Goal: Information Seeking & Learning: Learn about a topic

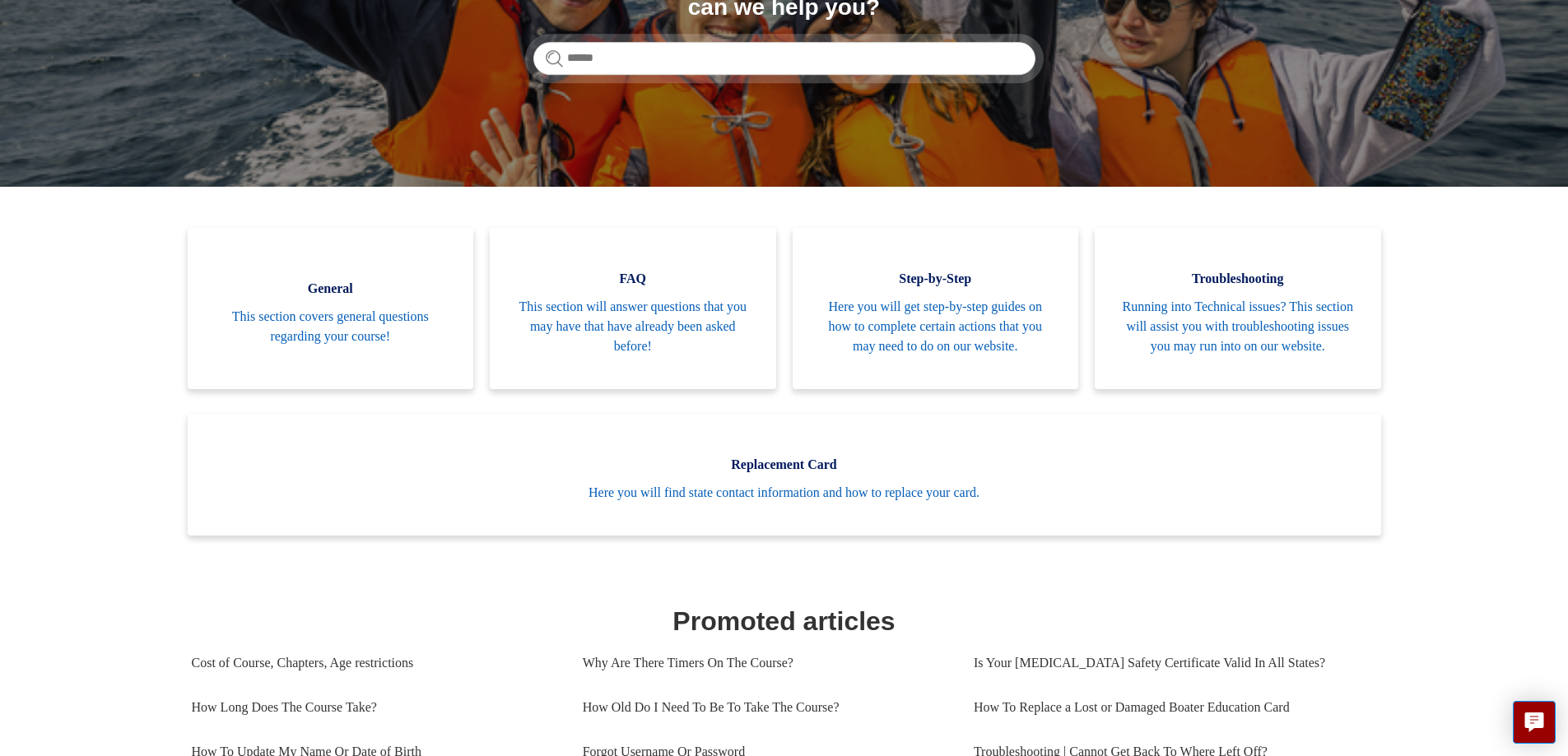
scroll to position [165, 0]
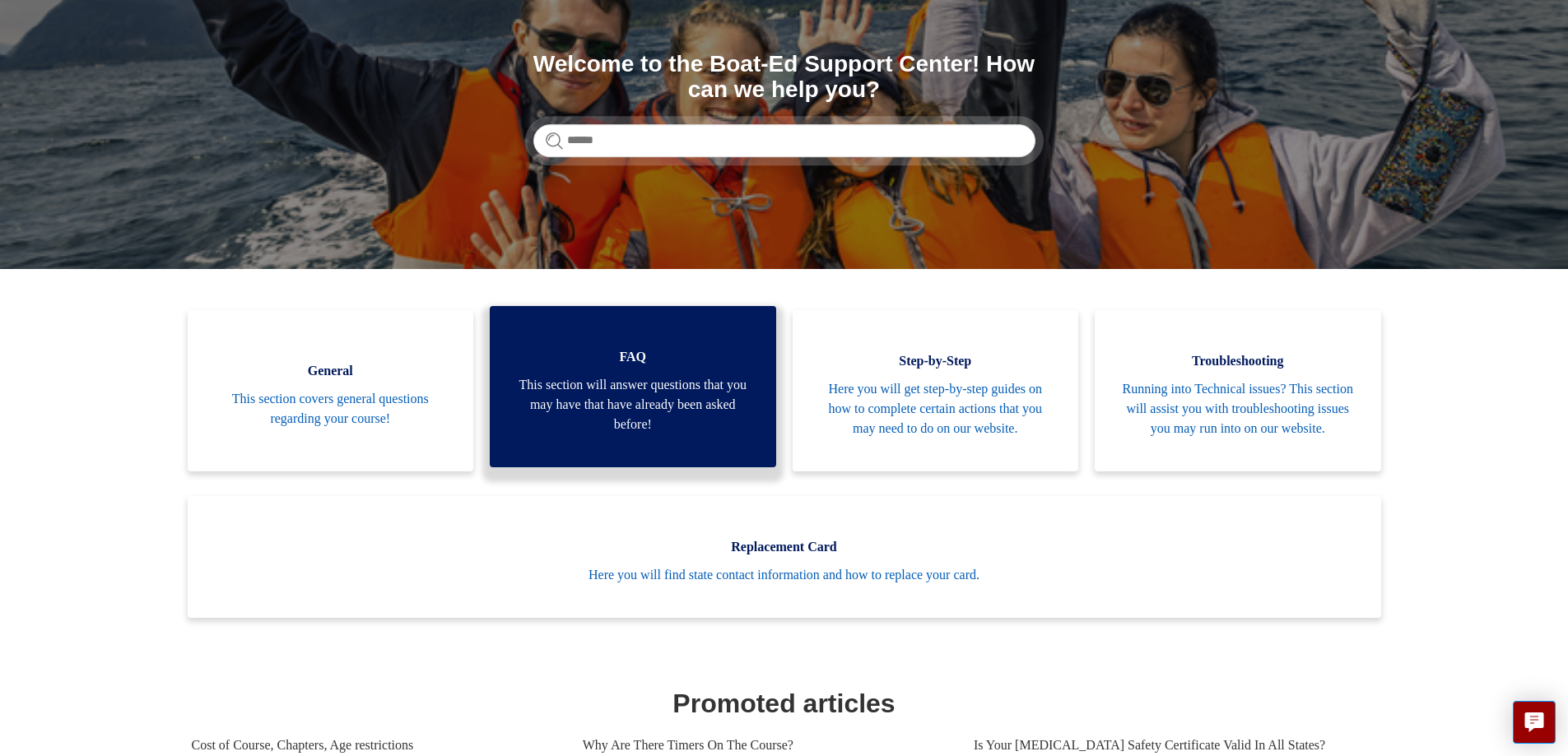
click at [614, 416] on span "This section will answer questions that you may have that have already been ask…" at bounding box center [632, 405] width 237 height 59
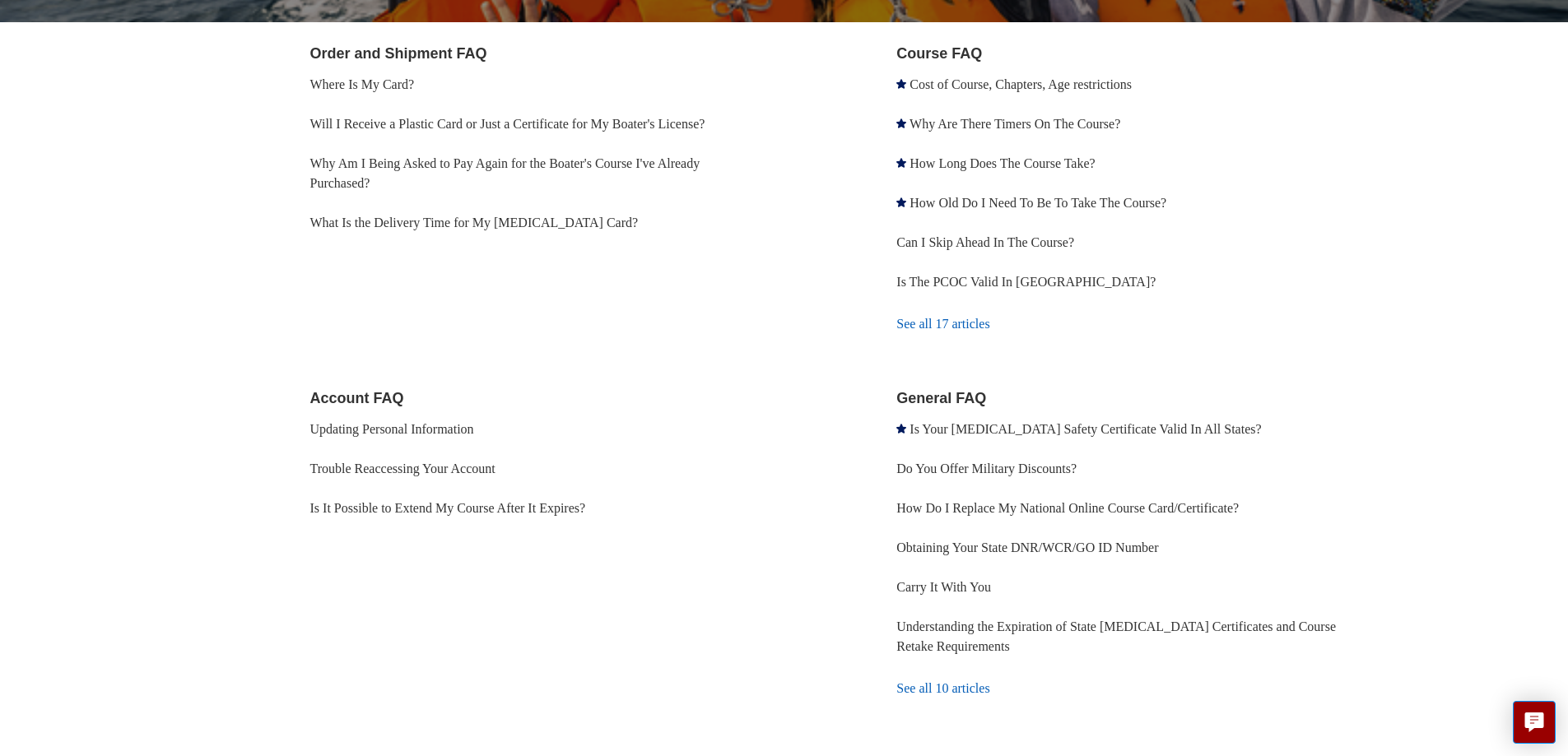
scroll to position [236, 0]
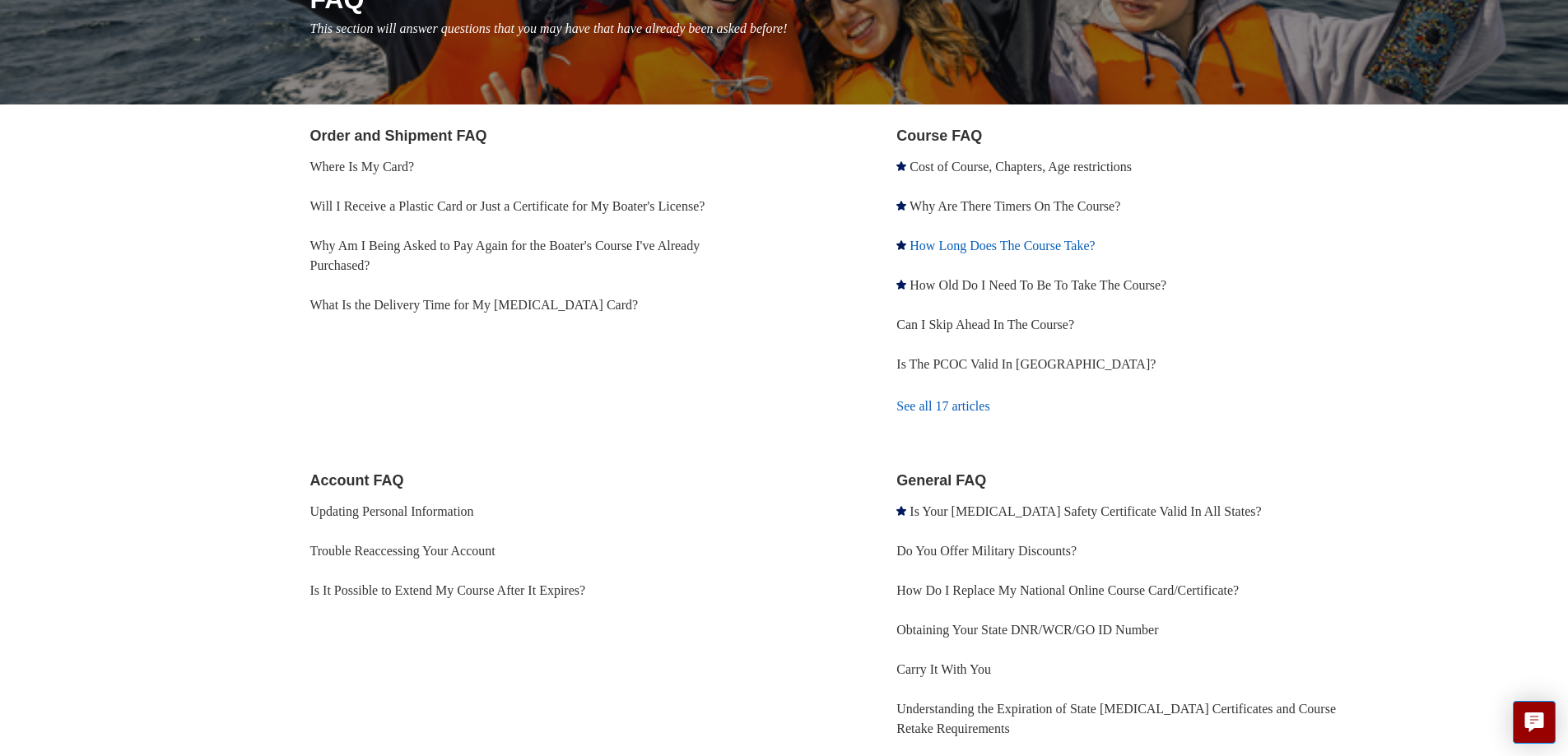
click at [980, 244] on link "How Long Does The Course Take?" at bounding box center [1002, 245] width 185 height 14
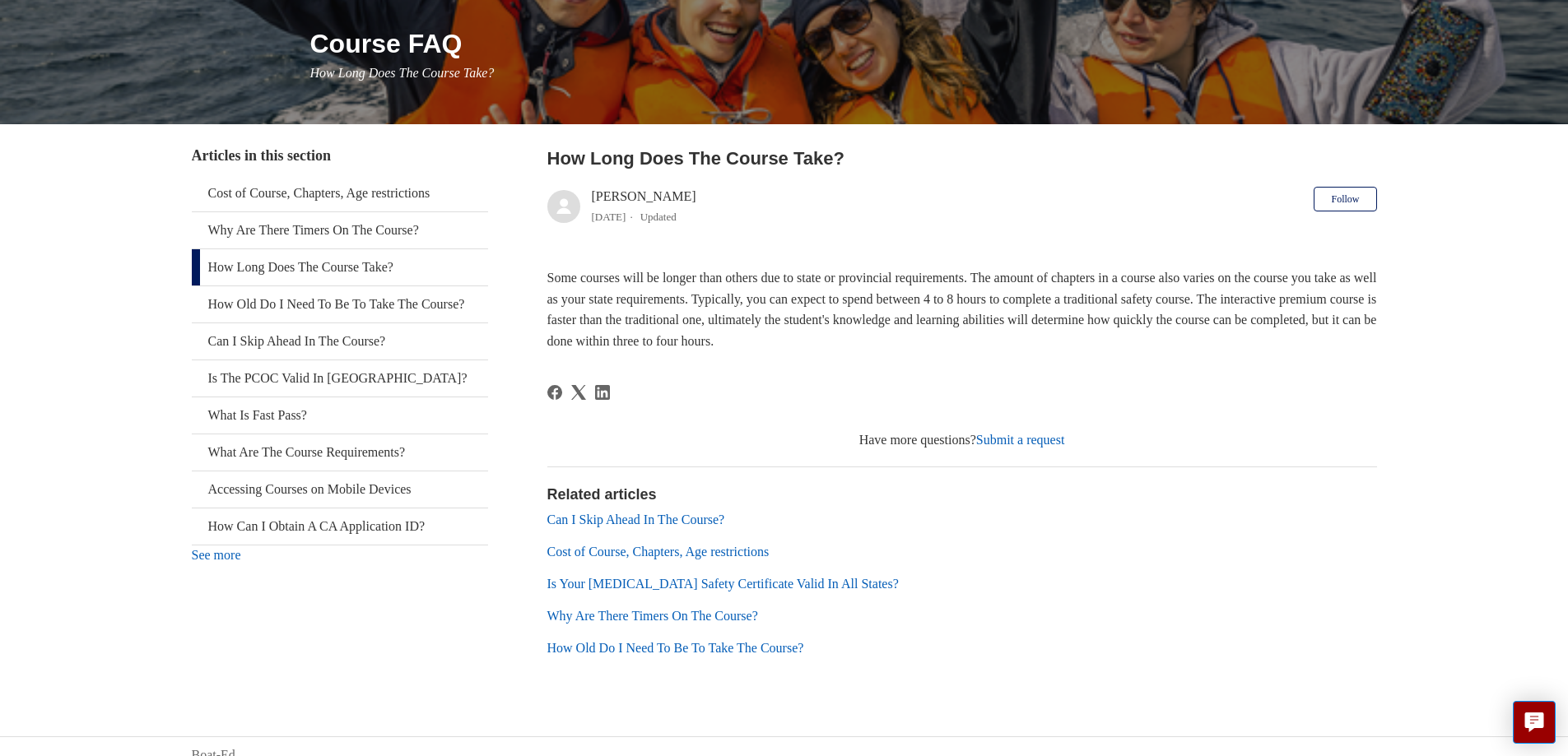
scroll to position [209, 0]
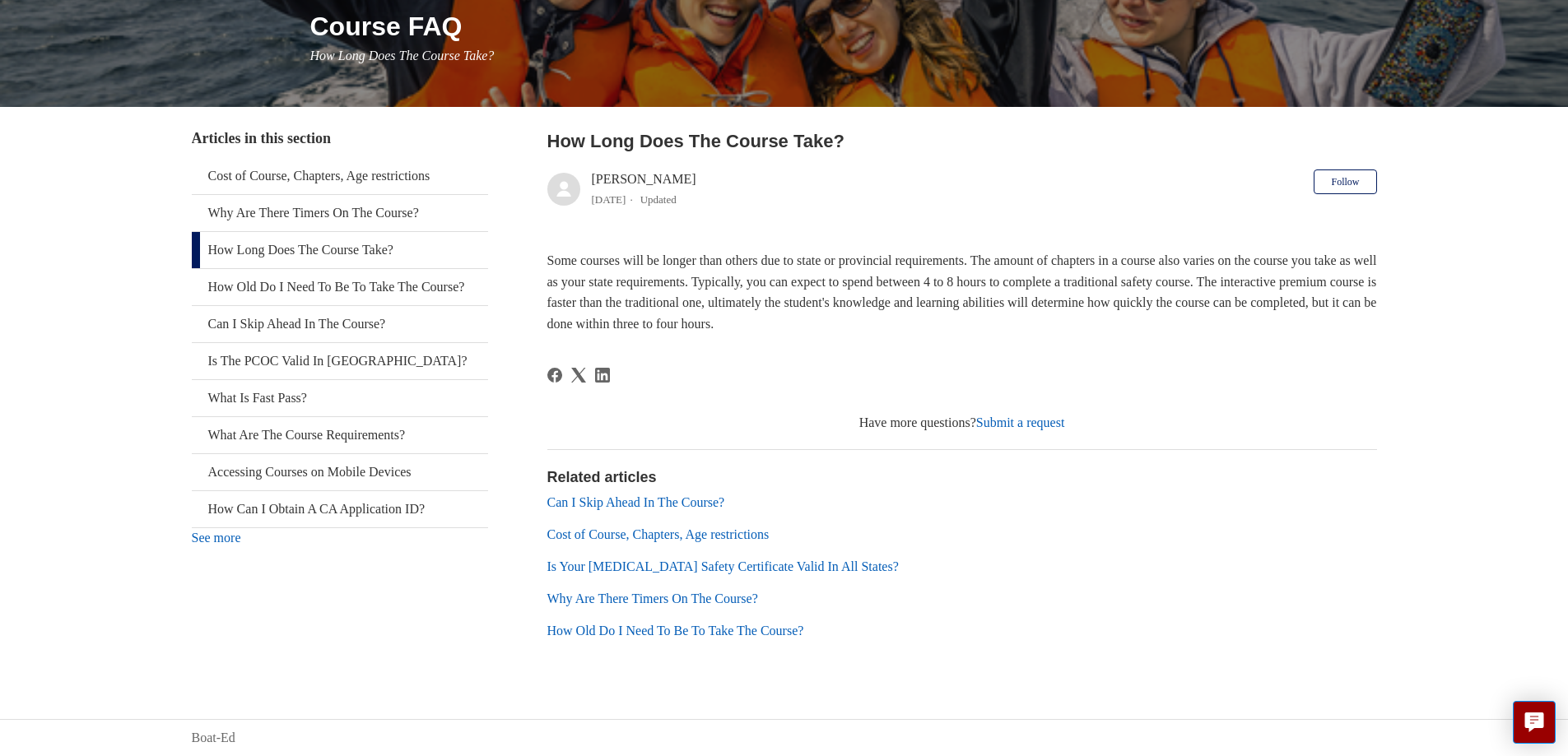
click at [649, 531] on link "Cost of Course, Chapters, Age restrictions" at bounding box center [658, 534] width 222 height 14
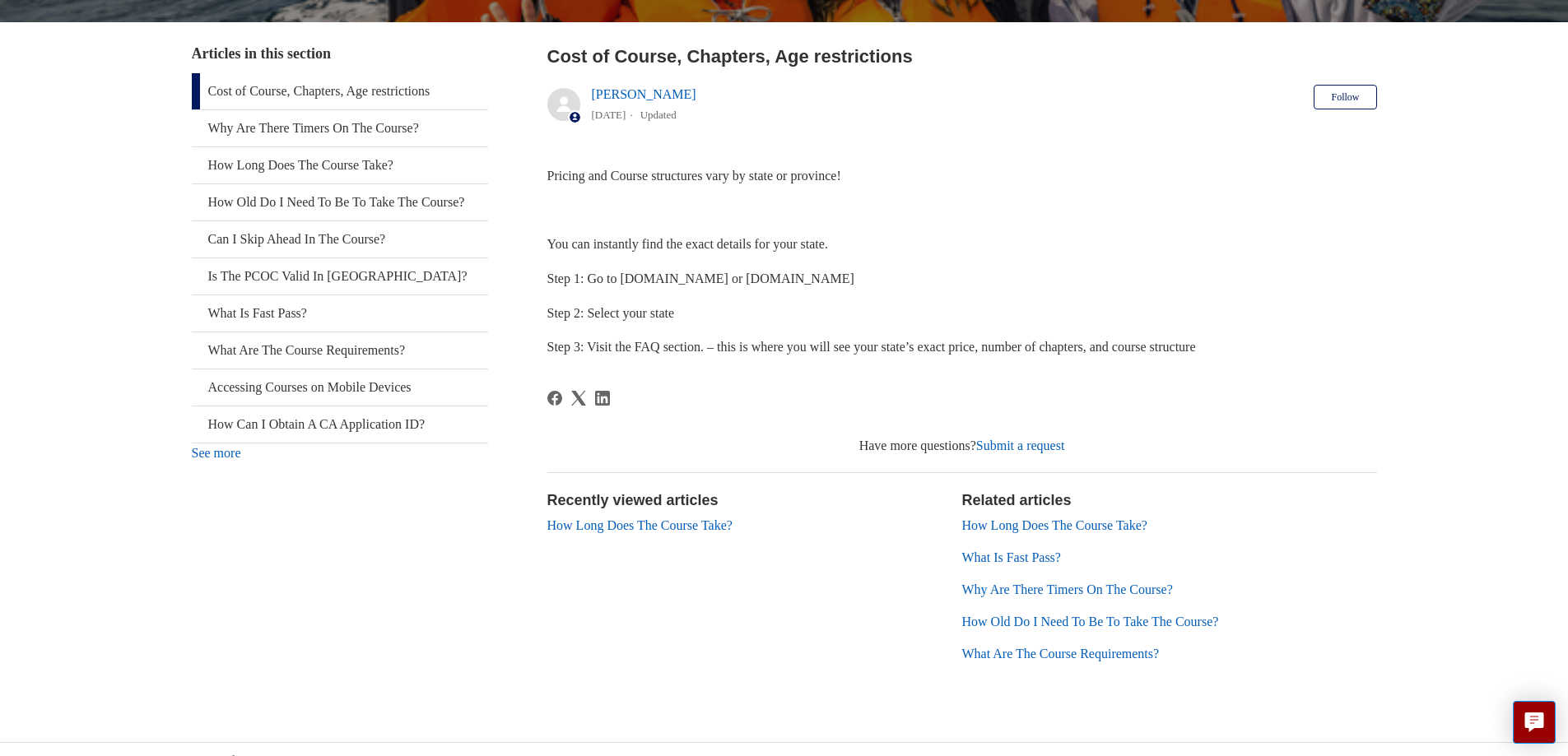
scroll to position [317, 0]
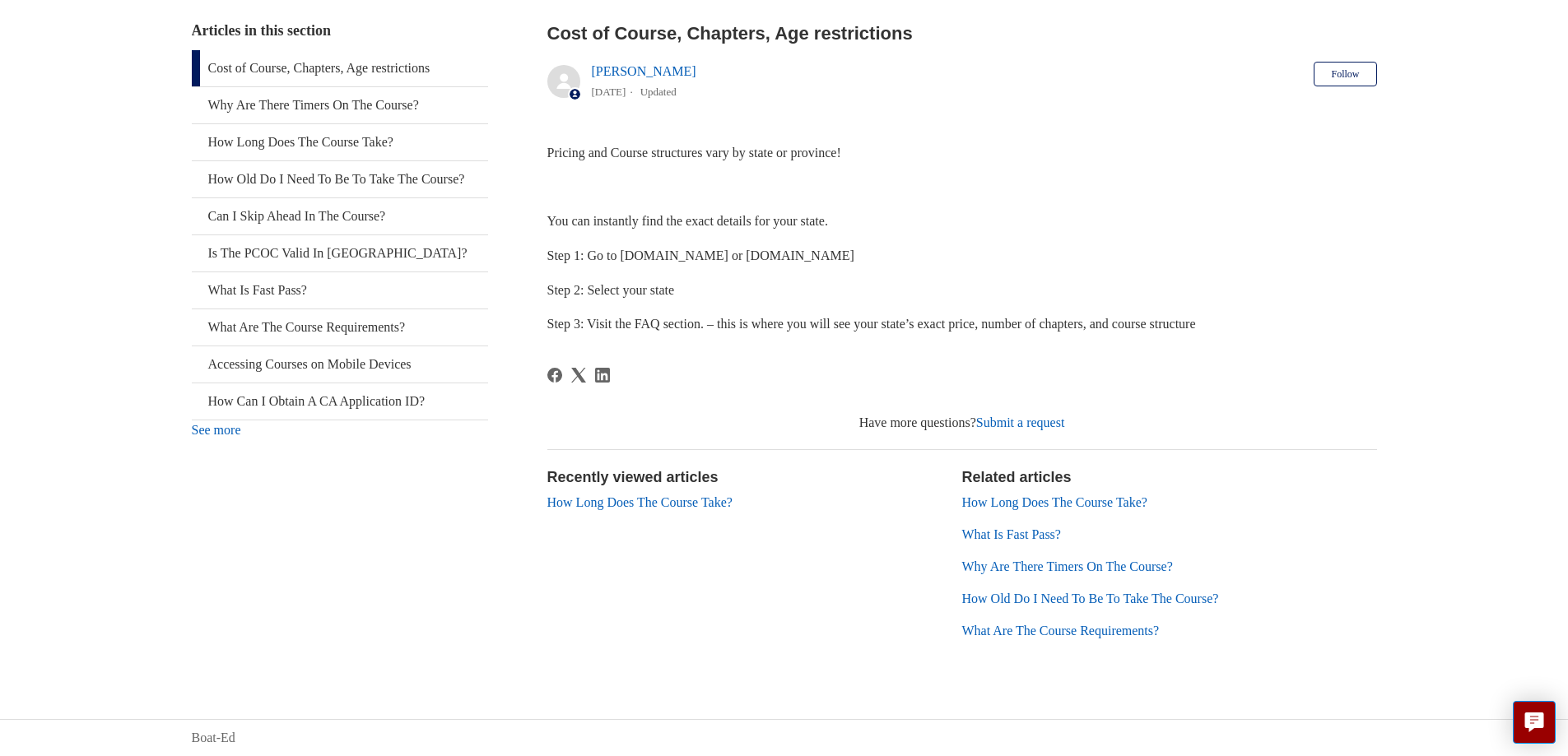
click at [1013, 533] on link "What Is Fast Pass?" at bounding box center [1011, 534] width 99 height 14
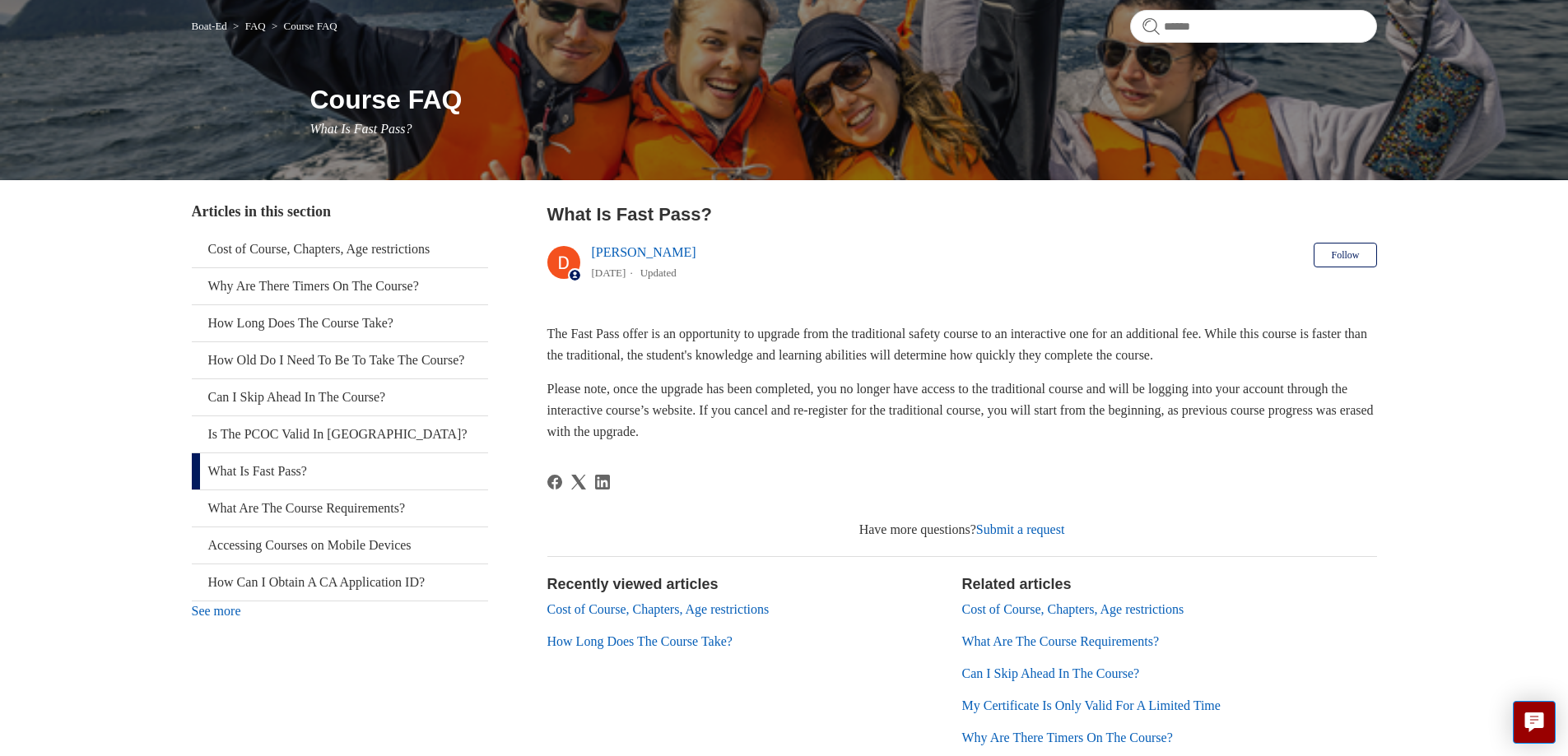
scroll to position [165, 0]
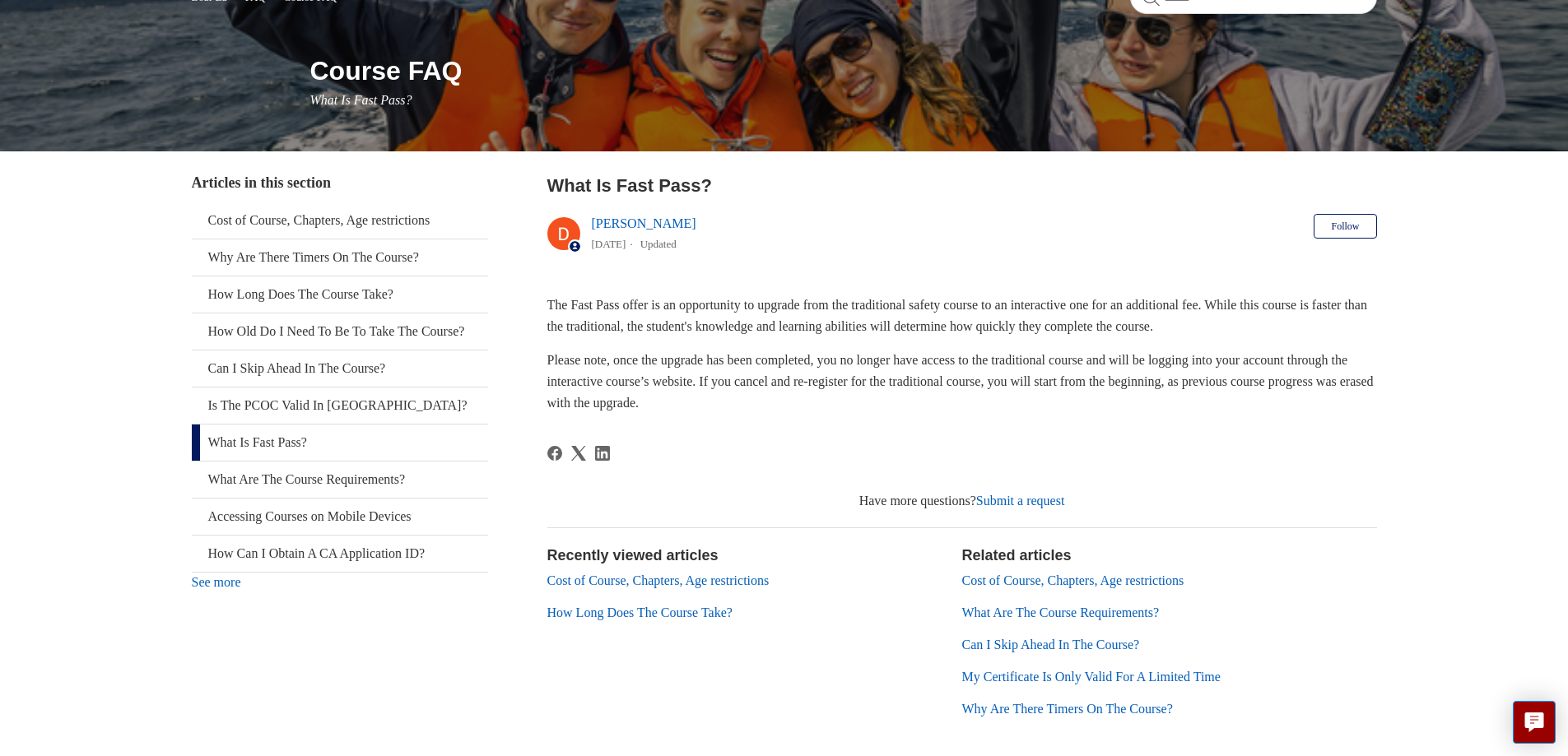
click at [622, 614] on link "How Long Does The Course Take?" at bounding box center [640, 612] width 185 height 14
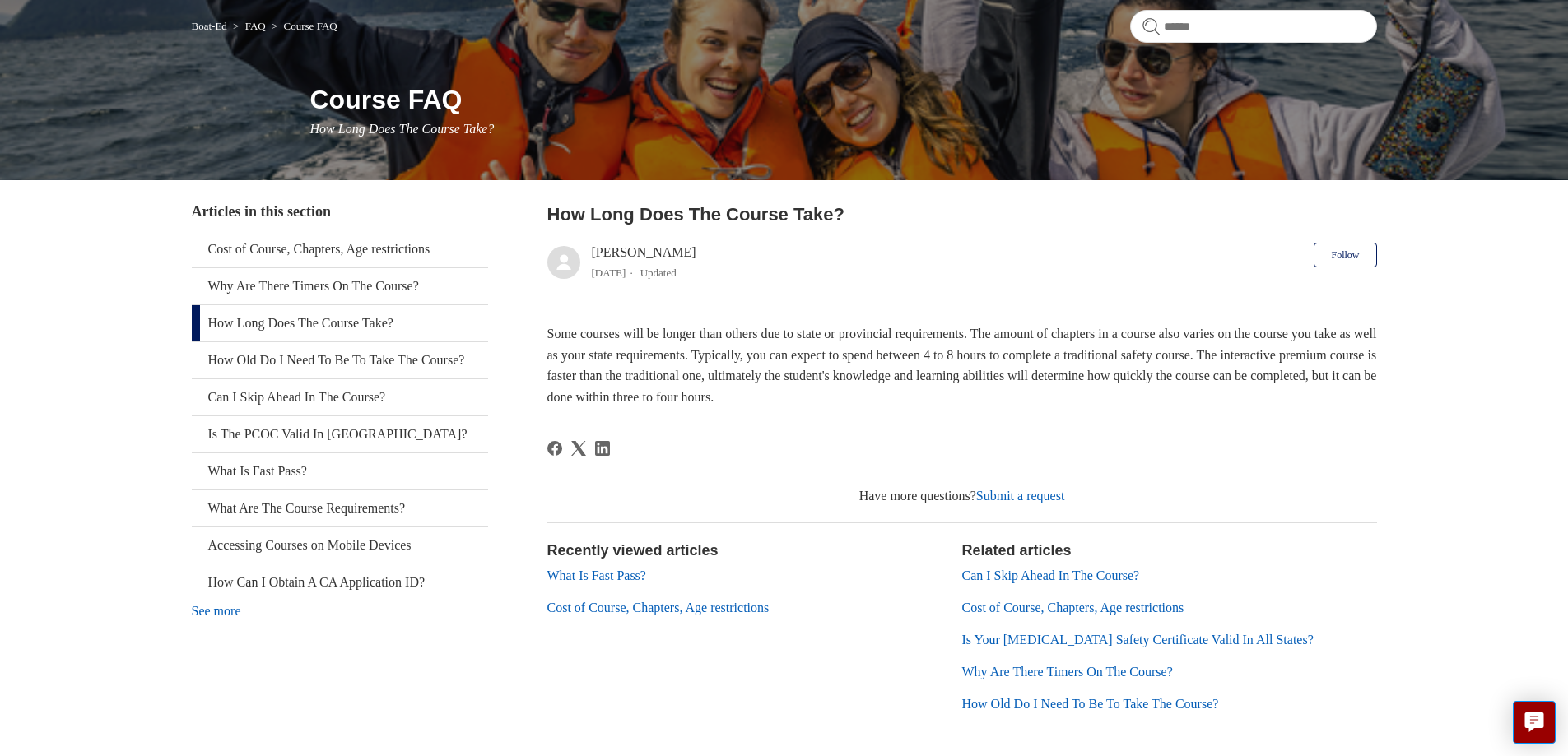
scroll to position [165, 0]
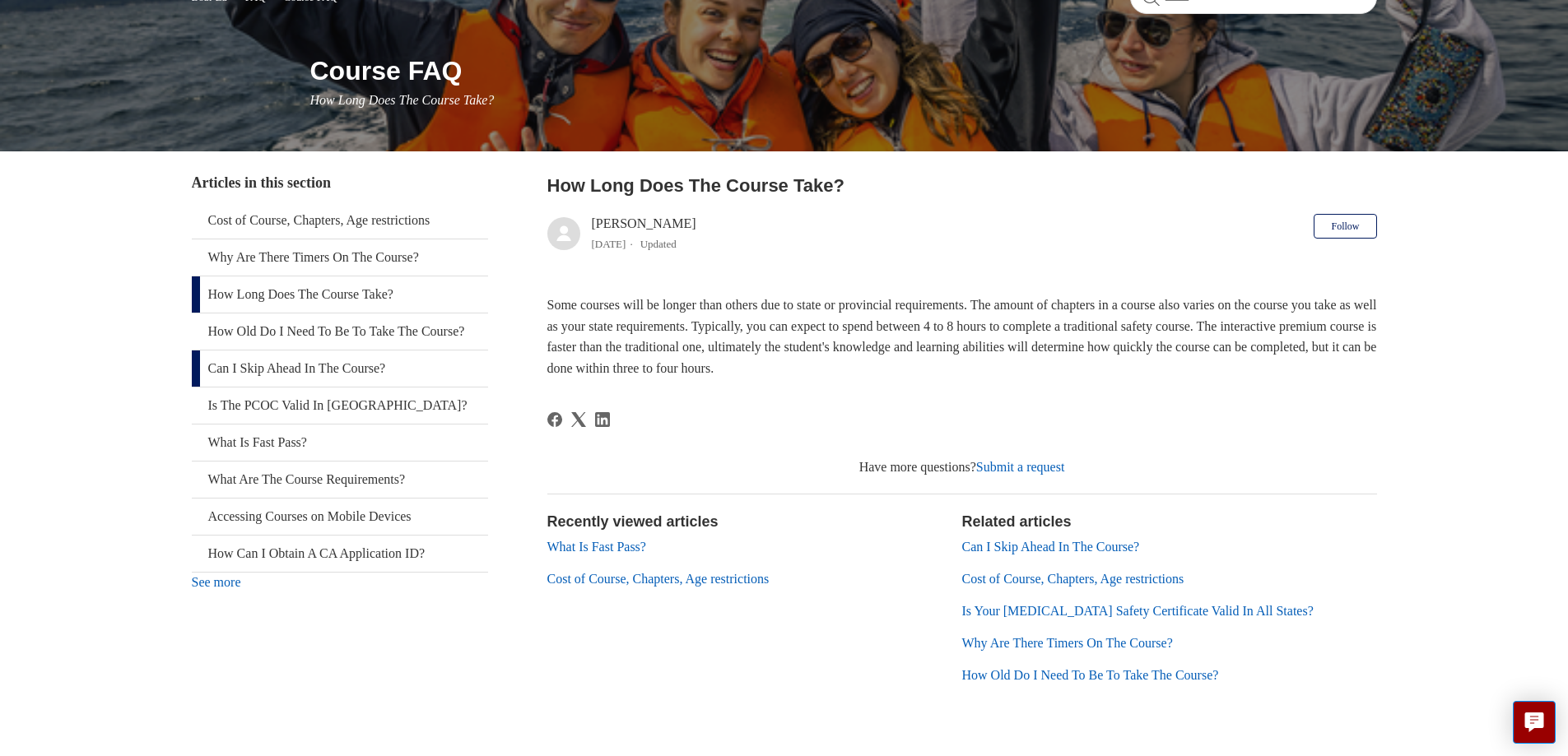
click at [338, 386] on link "Can I Skip Ahead In The Course?" at bounding box center [339, 368] width 296 height 36
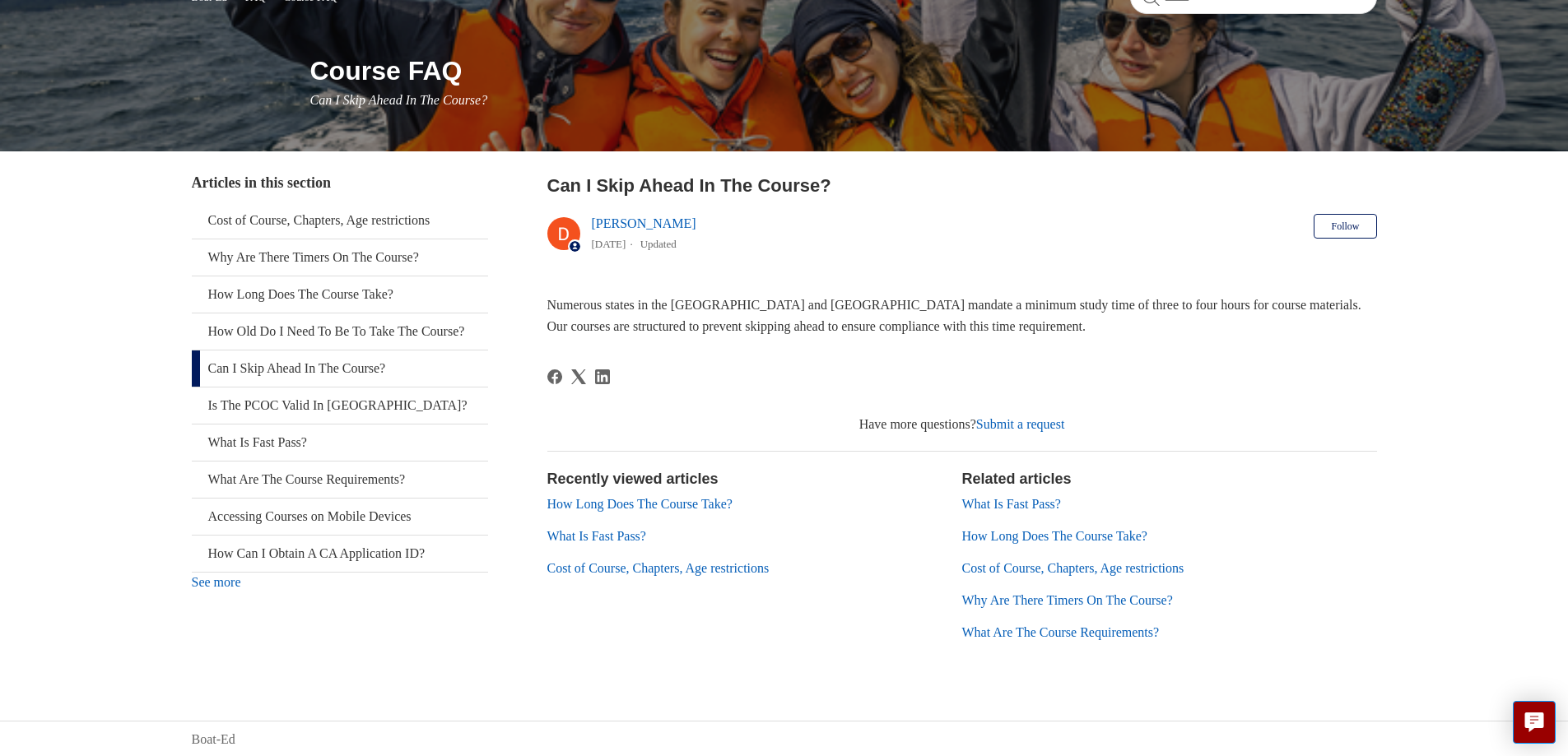
scroll to position [166, 0]
